Goal: Information Seeking & Learning: Learn about a topic

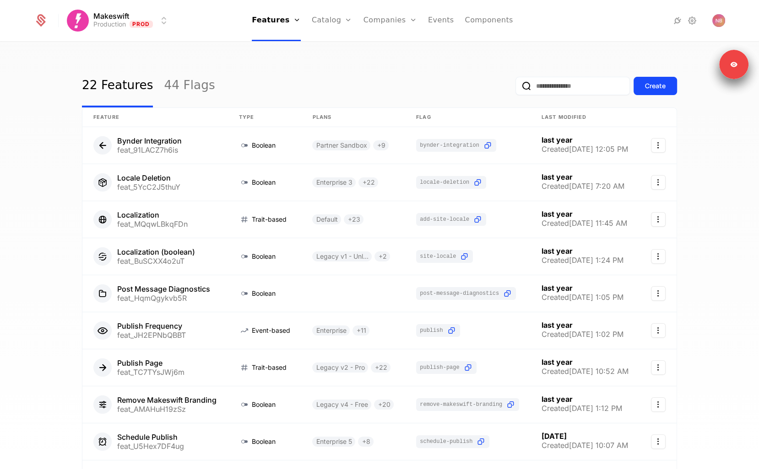
click at [318, 102] on div "22 Features 44 Flags Create" at bounding box center [379, 86] width 595 height 43
click at [331, 48] on link "Plans" at bounding box center [346, 44] width 47 height 7
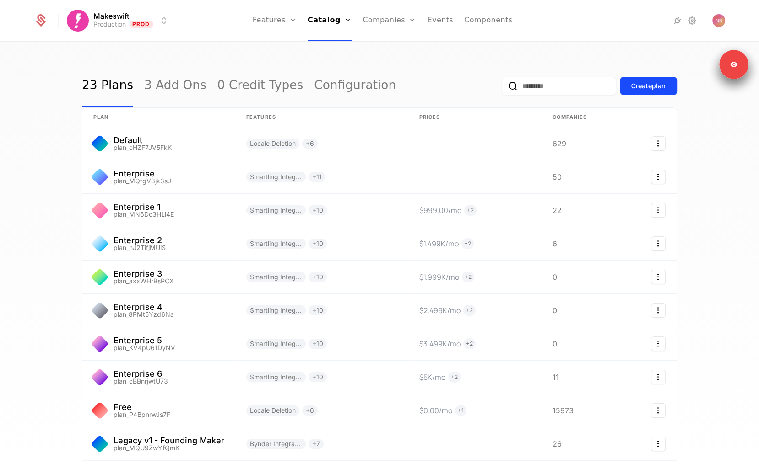
click at [160, 93] on link "3 Add Ons" at bounding box center [175, 86] width 62 height 43
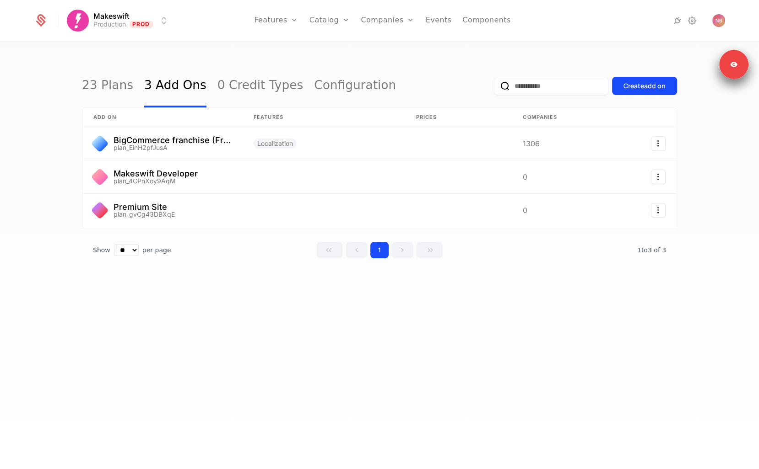
click at [533, 88] on input "email" at bounding box center [551, 86] width 114 height 18
paste input "**********"
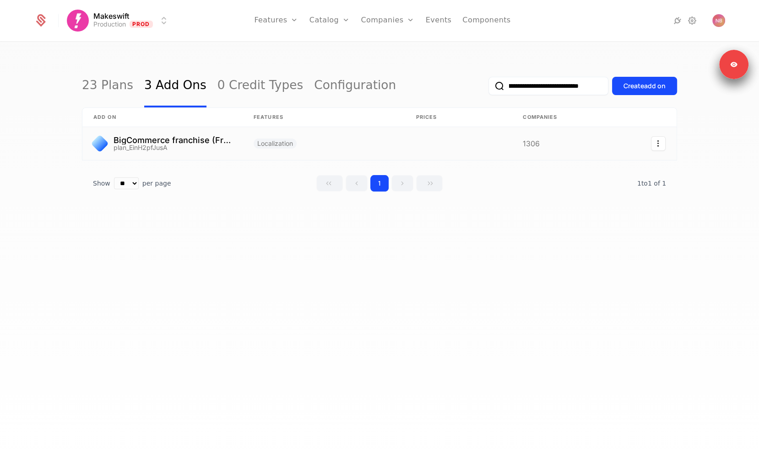
type input "**********"
click at [225, 145] on link at bounding box center [162, 143] width 160 height 33
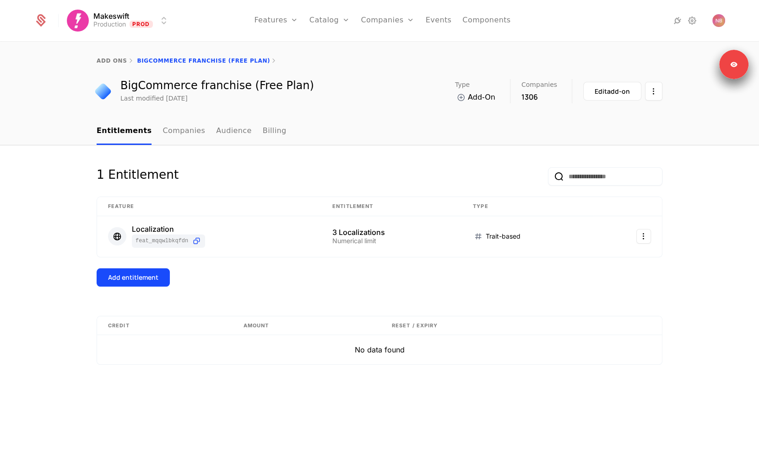
click at [608, 123] on nav "Entitlements Companies Audience Billing" at bounding box center [379, 131] width 565 height 27
click at [228, 135] on link "Audience" at bounding box center [234, 131] width 36 height 27
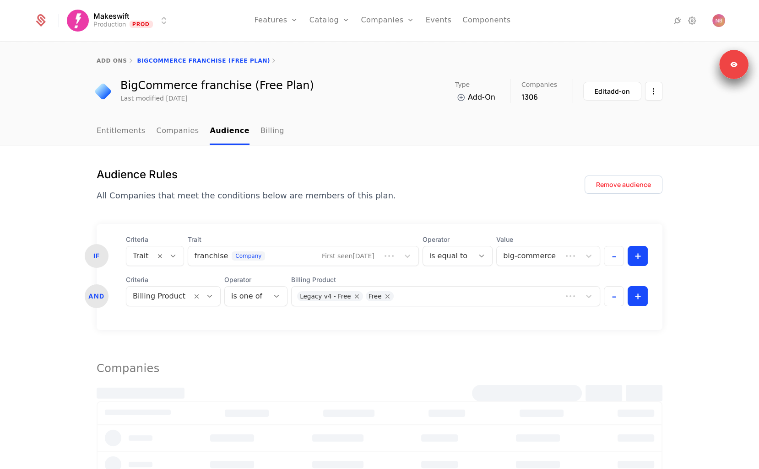
click at [462, 119] on nav "Entitlements Companies Audience Billing" at bounding box center [379, 131] width 565 height 27
click at [610, 296] on button "-" at bounding box center [613, 296] width 20 height 20
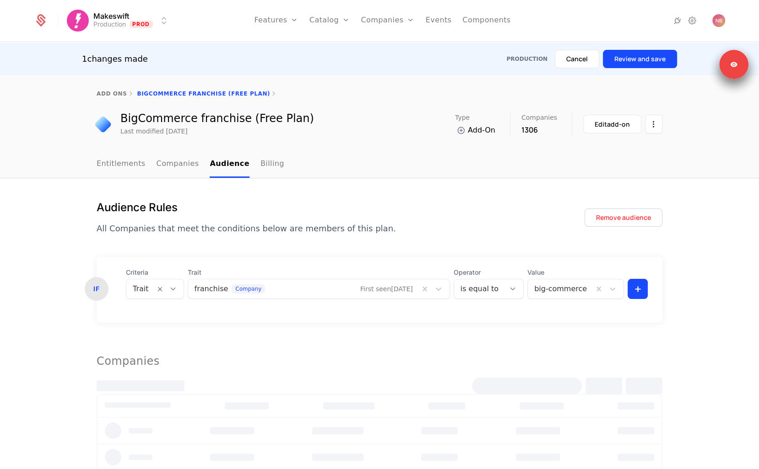
click at [534, 205] on div "Audience Rules All Companies that meet the conditions below are members of this…" at bounding box center [379, 217] width 565 height 35
click at [493, 227] on div "Audience Rules All Companies that meet the conditions below are members of this…" at bounding box center [379, 217] width 565 height 35
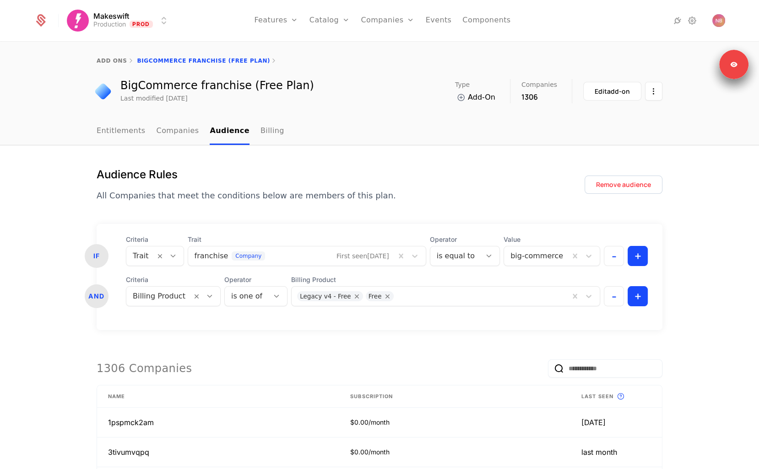
click at [613, 260] on button "-" at bounding box center [613, 256] width 20 height 20
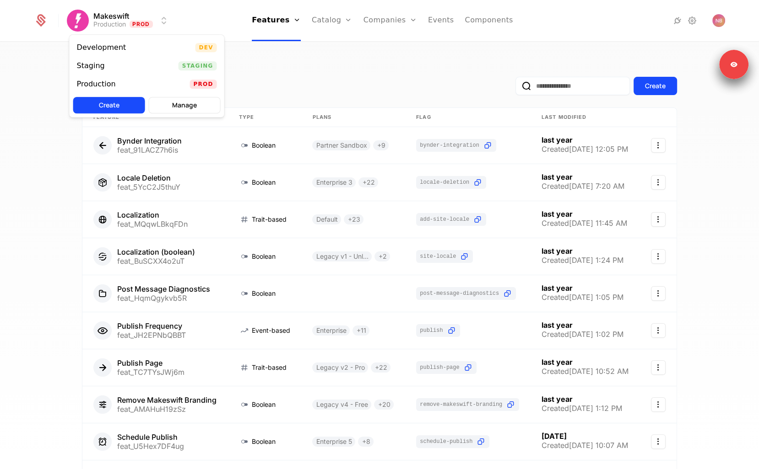
click at [144, 27] on html "Makeswift Production Prod Features Features Flags Catalog Plans Add Ons Credits…" at bounding box center [379, 234] width 759 height 469
click at [137, 40] on div "Development Dev" at bounding box center [147, 47] width 155 height 18
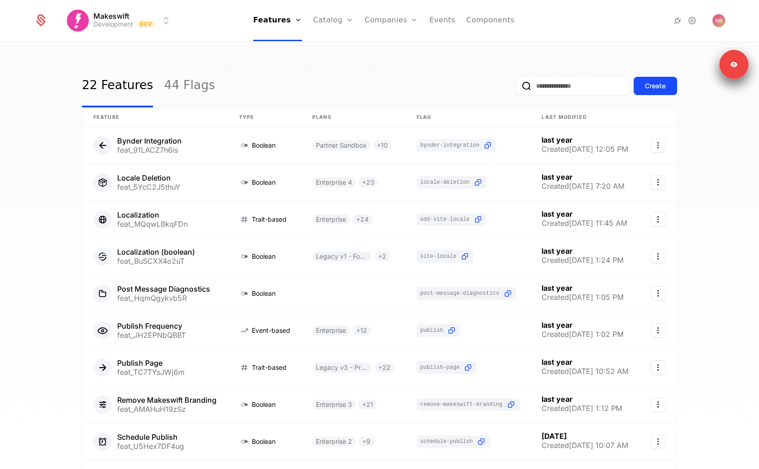
click at [327, 48] on link "Plans" at bounding box center [347, 44] width 47 height 7
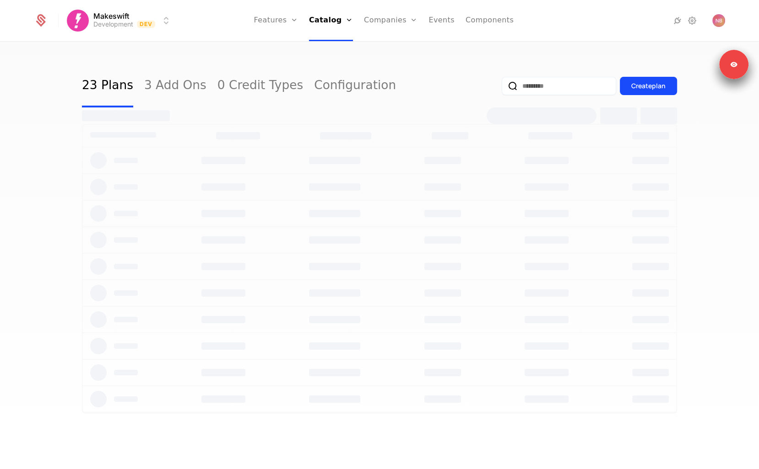
click at [574, 84] on input "email" at bounding box center [558, 86] width 114 height 18
paste input "**********"
type input "**********"
click at [501, 88] on button "submit" at bounding box center [501, 88] width 0 height 0
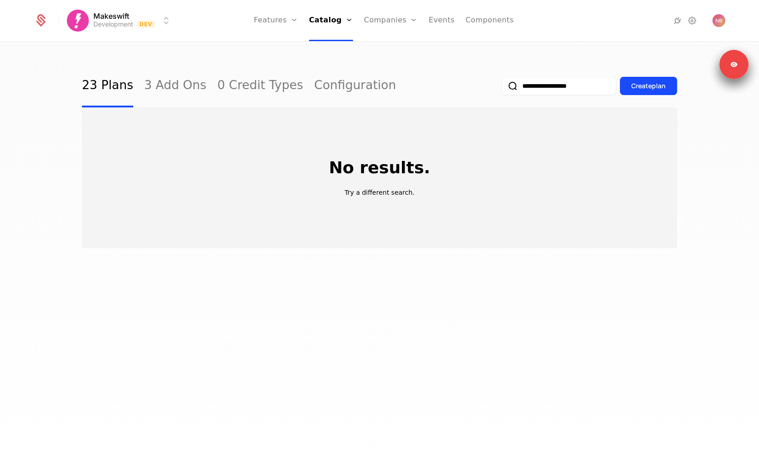
click at [194, 89] on div "23 Plans 3 Add Ons 0 Credit Types Configuration" at bounding box center [239, 86] width 314 height 43
click at [182, 88] on link "3 Add Ons" at bounding box center [175, 86] width 62 height 43
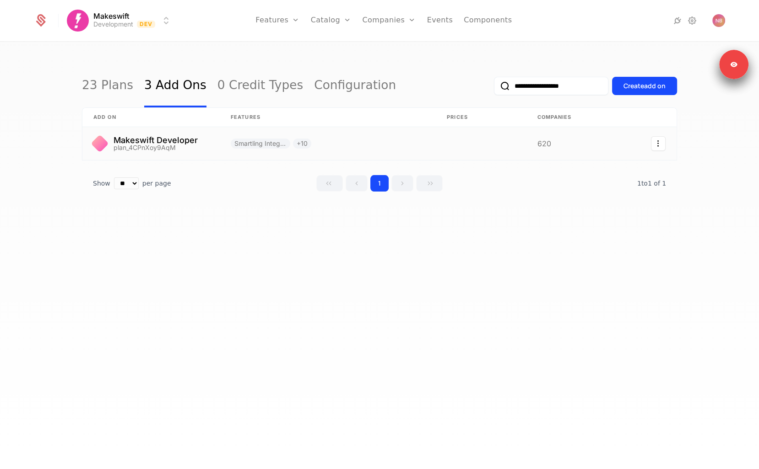
click at [228, 136] on link at bounding box center [328, 143] width 216 height 33
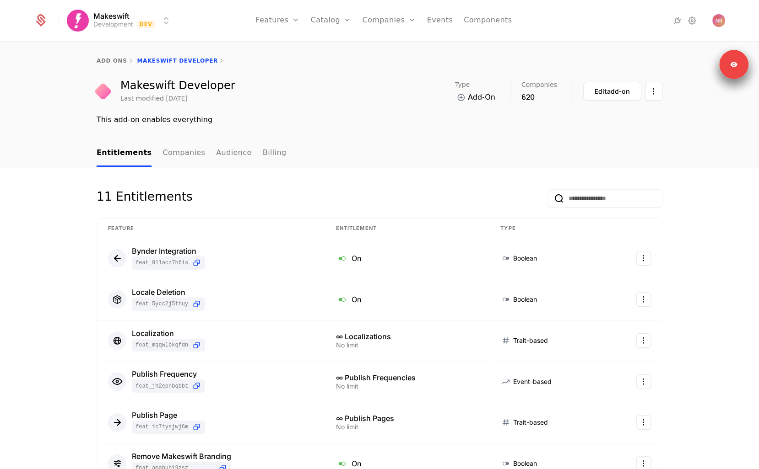
click at [217, 155] on link "Audience" at bounding box center [234, 153] width 36 height 27
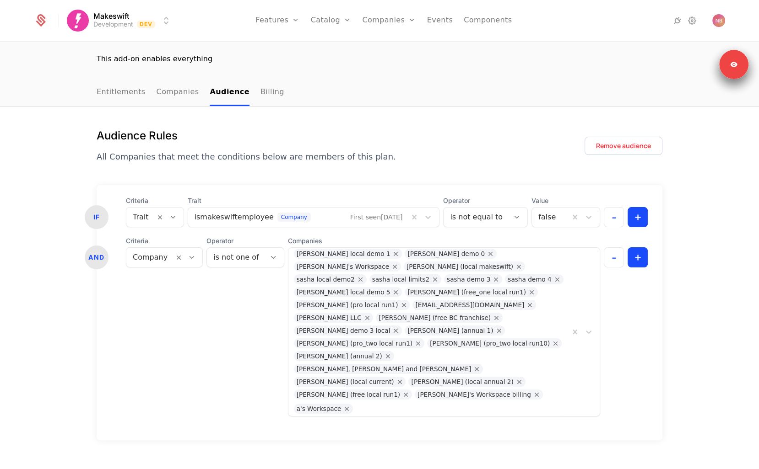
scroll to position [62, 0]
